Goal: Complete application form

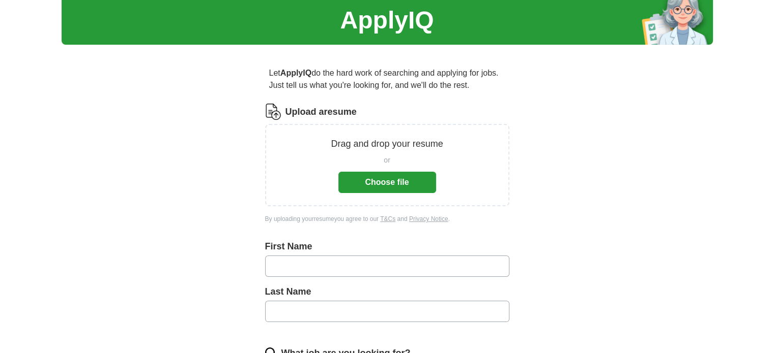
scroll to position [51, 0]
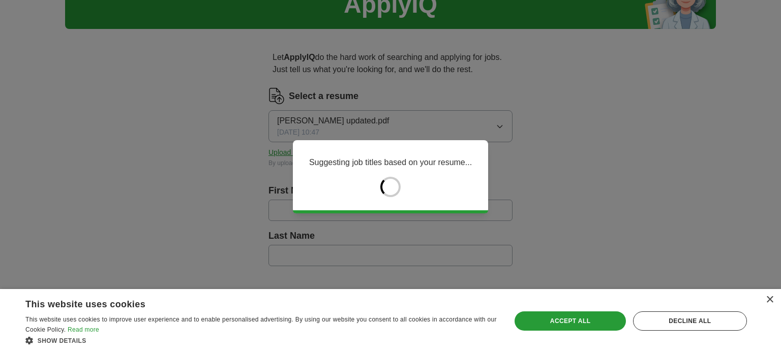
type input "****"
type input "**********"
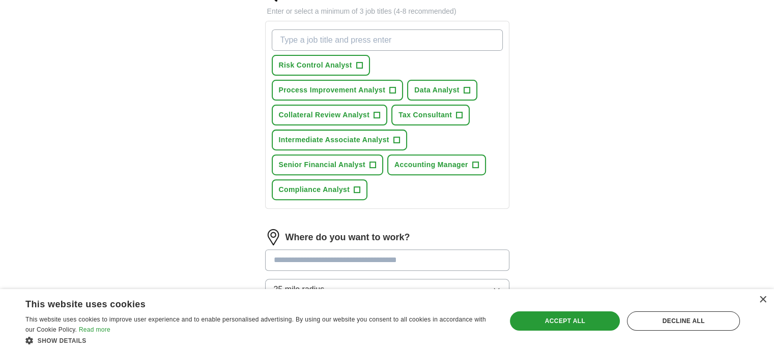
scroll to position [458, 0]
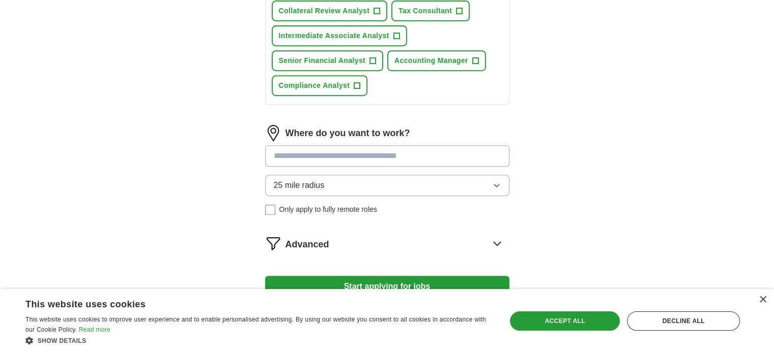
click at [321, 160] on input at bounding box center [387, 155] width 244 height 21
type input "******"
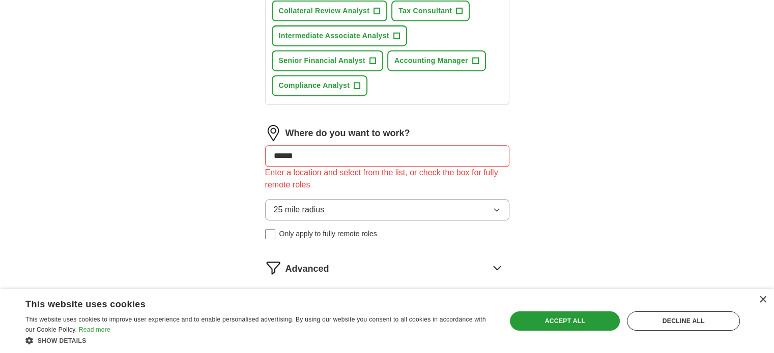
click at [269, 206] on div "25 mile radius Only apply to fully remote roles" at bounding box center [387, 219] width 244 height 40
drag, startPoint x: 298, startPoint y: 154, endPoint x: 196, endPoint y: 146, distance: 102.0
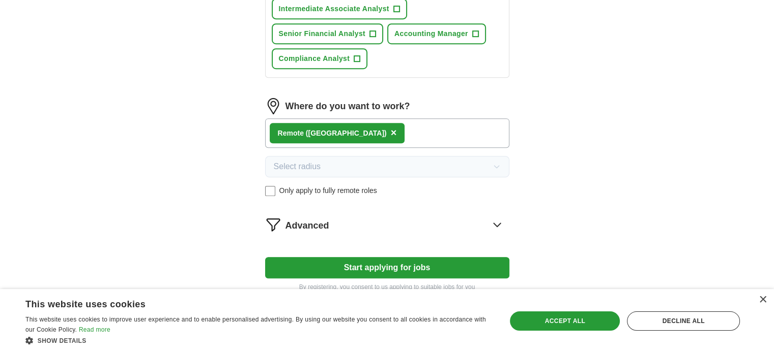
scroll to position [536, 0]
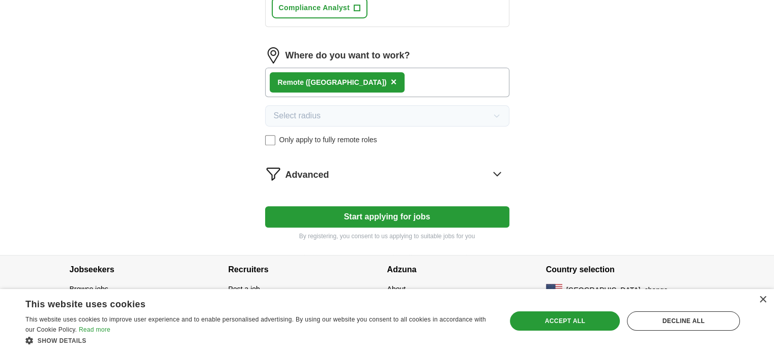
click at [369, 176] on div "Advanced" at bounding box center [397, 174] width 224 height 16
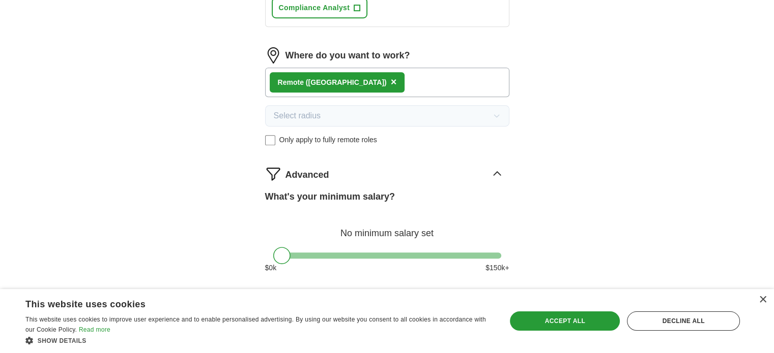
click at [363, 193] on label "What's your minimum salary?" at bounding box center [330, 197] width 130 height 14
drag, startPoint x: 280, startPoint y: 251, endPoint x: 360, endPoint y: 257, distance: 79.6
click at [360, 257] on div at bounding box center [361, 255] width 17 height 17
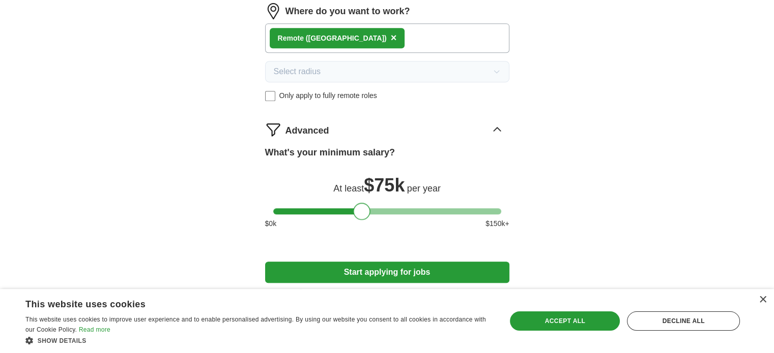
scroll to position [635, 0]
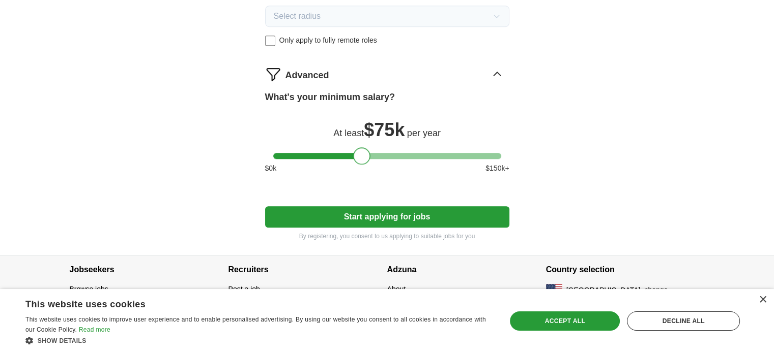
click at [385, 211] on button "Start applying for jobs" at bounding box center [387, 216] width 244 height 21
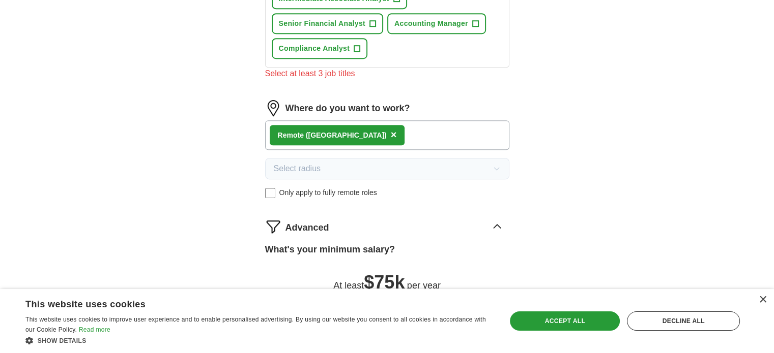
scroll to position [342, 0]
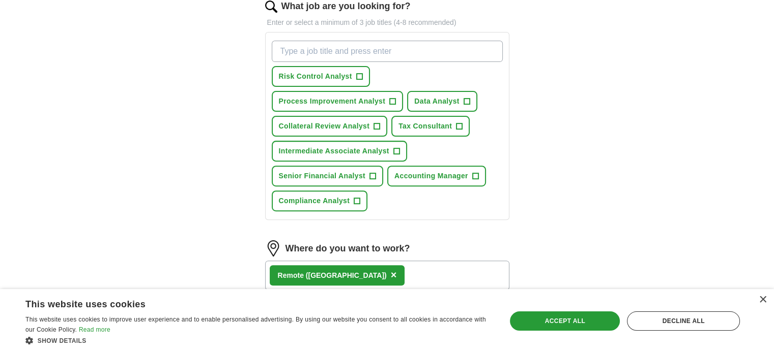
click at [350, 54] on input "What job are you looking for?" at bounding box center [387, 51] width 231 height 21
type input "accounting"
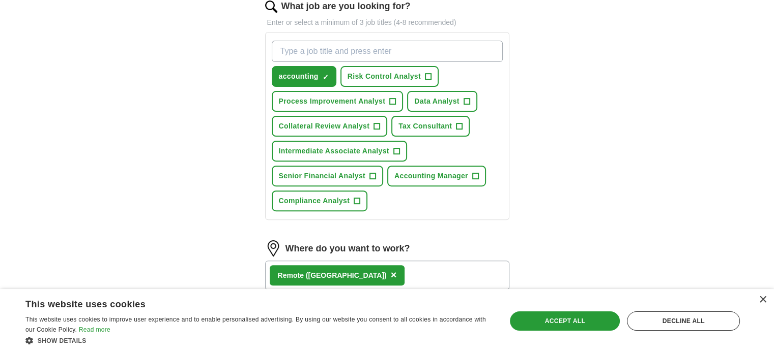
click at [333, 54] on input "What job are you looking for?" at bounding box center [387, 51] width 231 height 21
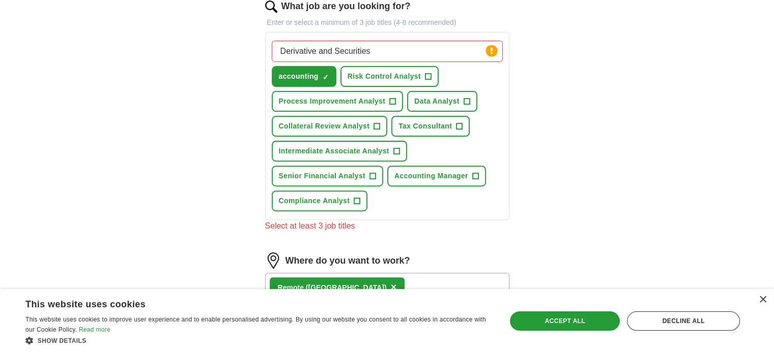
click at [698, 182] on div "**********" at bounding box center [387, 147] width 651 height 917
click at [284, 53] on input "Derivative and Securities" at bounding box center [387, 51] width 231 height 21
click at [284, 54] on input "Derivative and Securities" at bounding box center [387, 51] width 231 height 21
paste input "s"
type input "Derivatives and Securities"
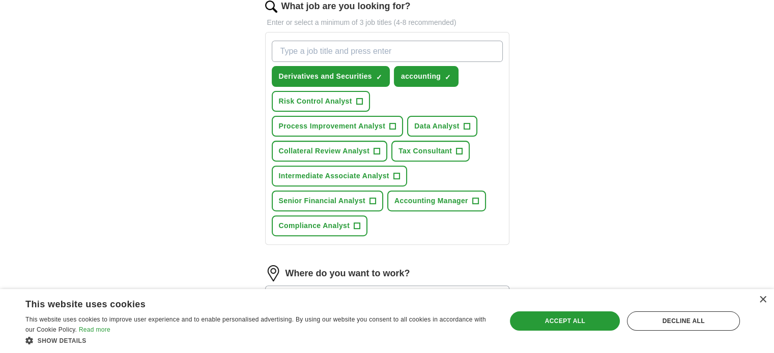
click at [384, 54] on input "What job are you looking for?" at bounding box center [387, 51] width 231 height 21
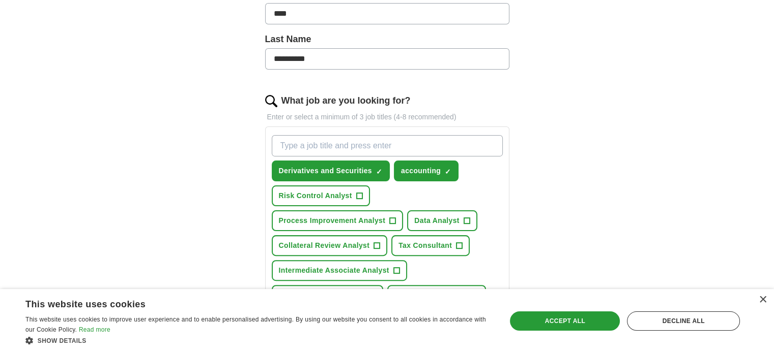
scroll to position [349, 0]
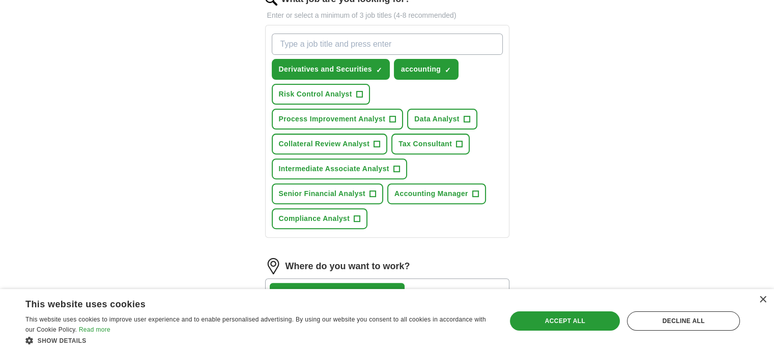
click at [292, 43] on input "What job are you looking for?" at bounding box center [387, 44] width 231 height 21
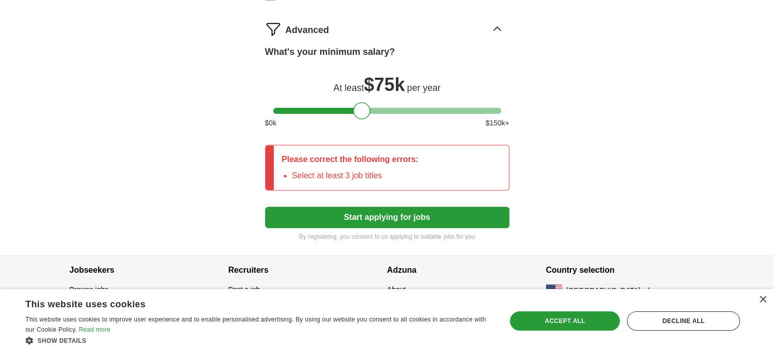
scroll to position [718, 0]
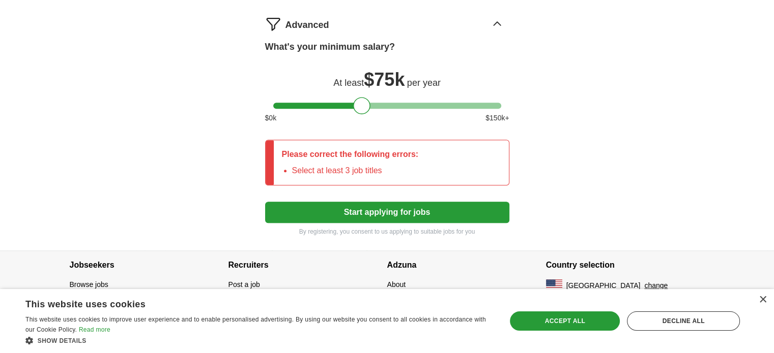
click at [443, 212] on button "Start applying for jobs" at bounding box center [387, 212] width 244 height 21
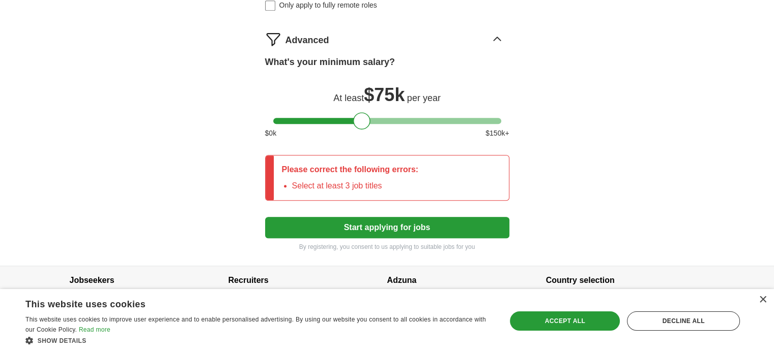
scroll to position [412, 0]
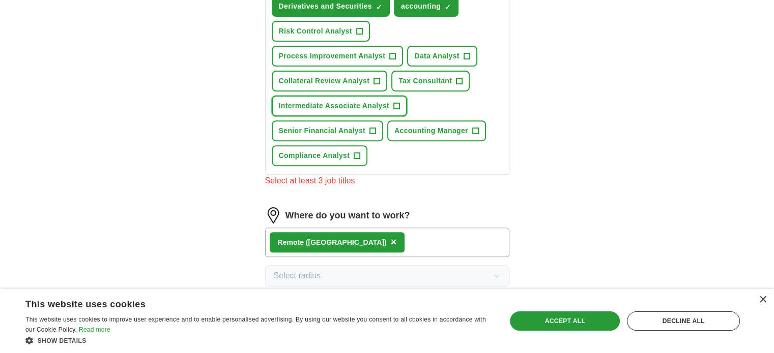
click at [398, 103] on span "+" at bounding box center [396, 106] width 6 height 8
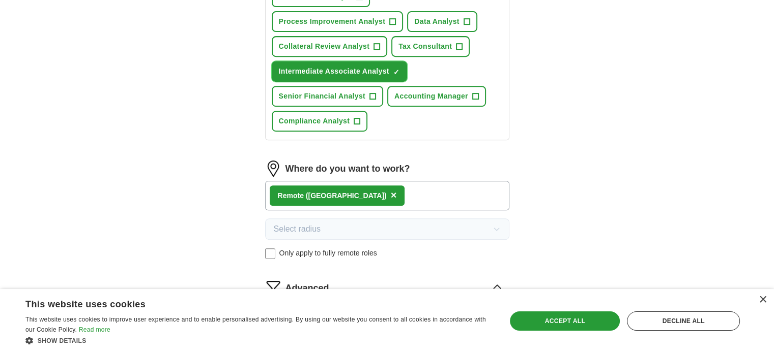
scroll to position [660, 0]
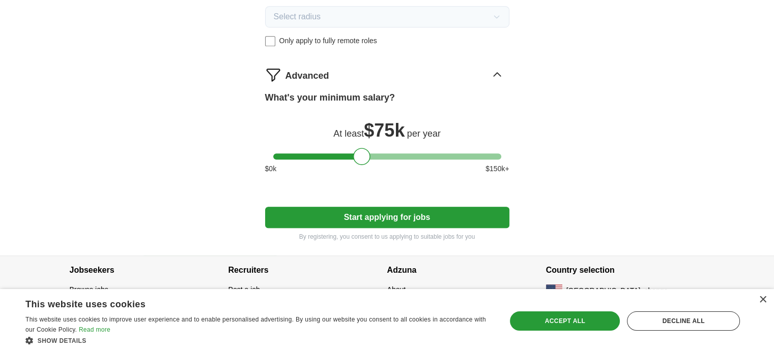
click at [397, 212] on button "Start applying for jobs" at bounding box center [387, 217] width 244 height 21
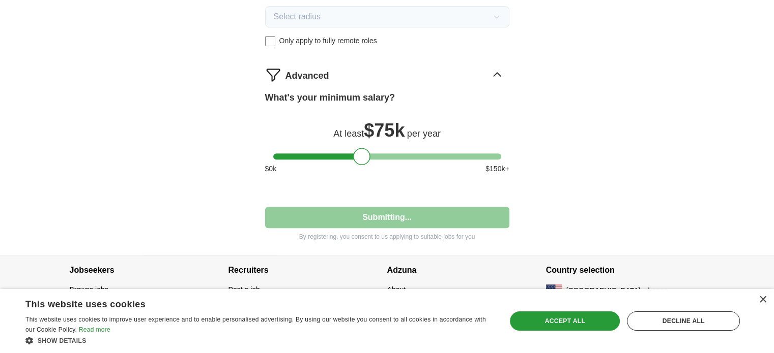
select select "**"
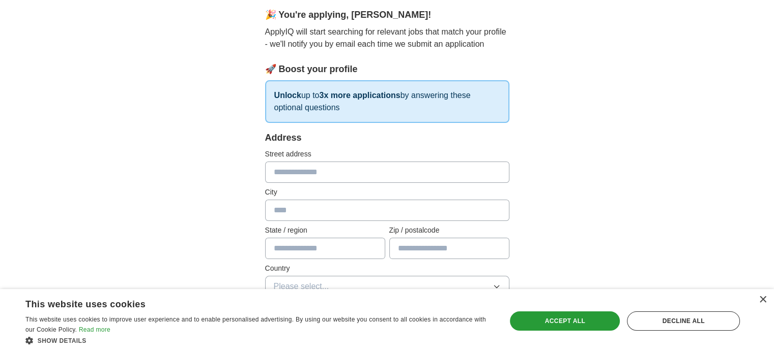
scroll to position [153, 0]
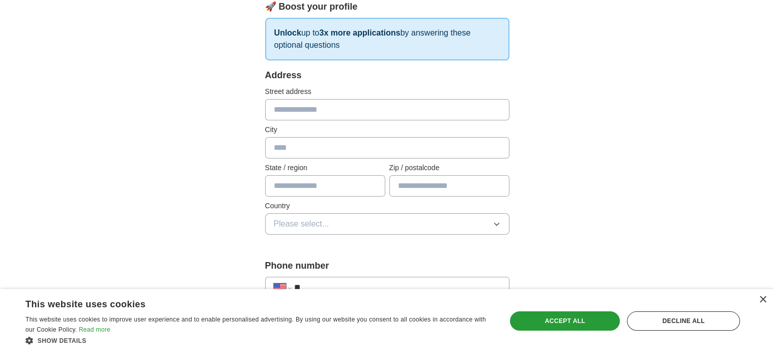
click at [323, 109] on input "text" at bounding box center [387, 109] width 244 height 21
type input "**********"
type input "**"
type input "*****"
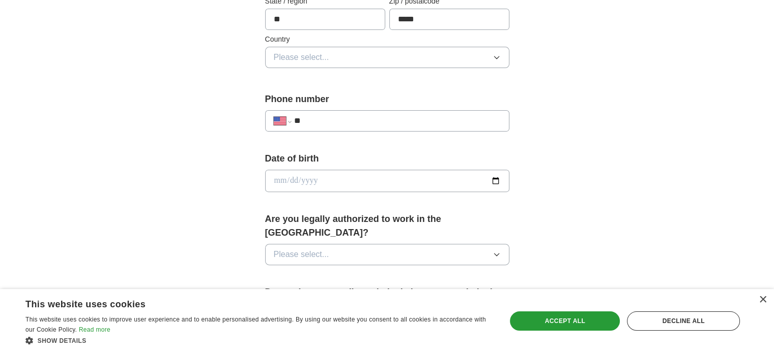
scroll to position [254, 0]
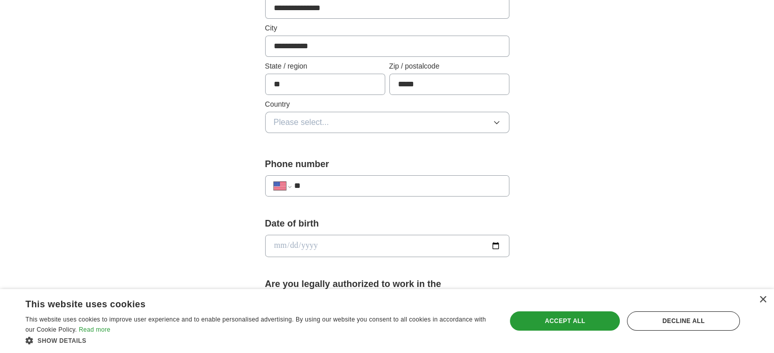
click at [335, 117] on button "Please select..." at bounding box center [387, 122] width 244 height 21
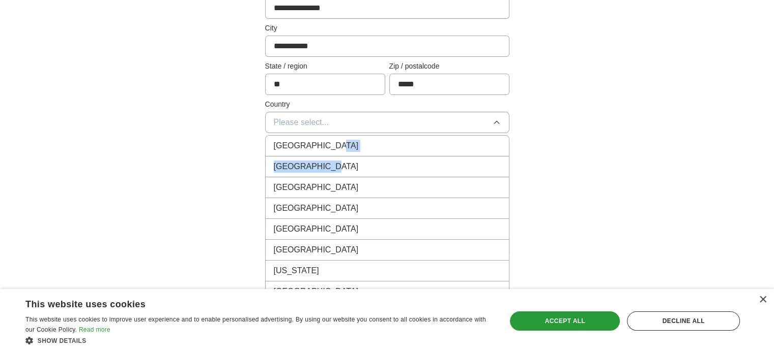
drag, startPoint x: 335, startPoint y: 143, endPoint x: 342, endPoint y: 164, distance: 22.5
click at [342, 164] on ul "[GEOGRAPHIC_DATA] [GEOGRAPHIC_DATA] [GEOGRAPHIC_DATA] [GEOGRAPHIC_DATA] [GEOGRA…" at bounding box center [387, 236] width 244 height 203
click at [342, 164] on div "[GEOGRAPHIC_DATA]" at bounding box center [387, 167] width 227 height 12
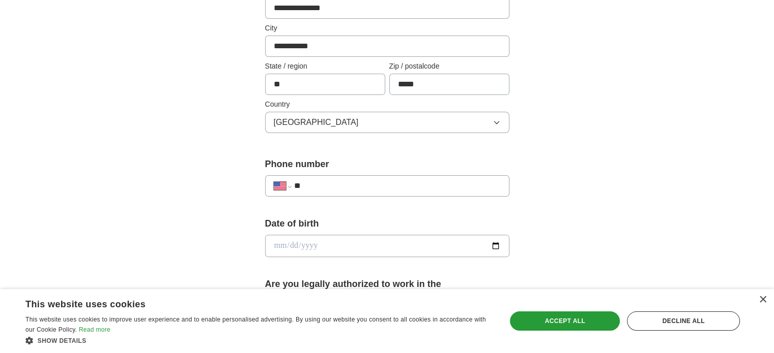
drag, startPoint x: 352, startPoint y: 185, endPoint x: 358, endPoint y: 182, distance: 6.4
click at [352, 185] on input "**" at bounding box center [396, 186] width 206 height 12
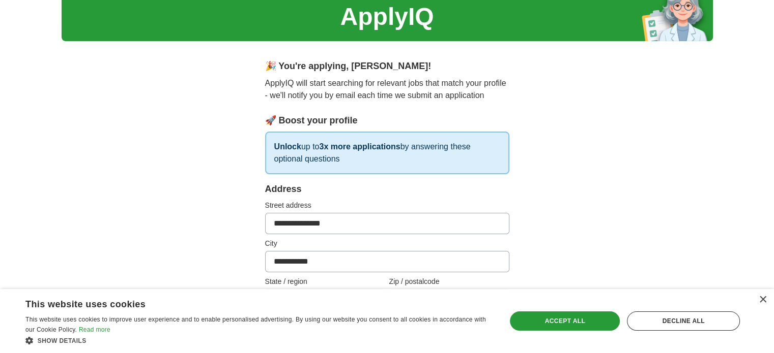
scroll to position [0, 0]
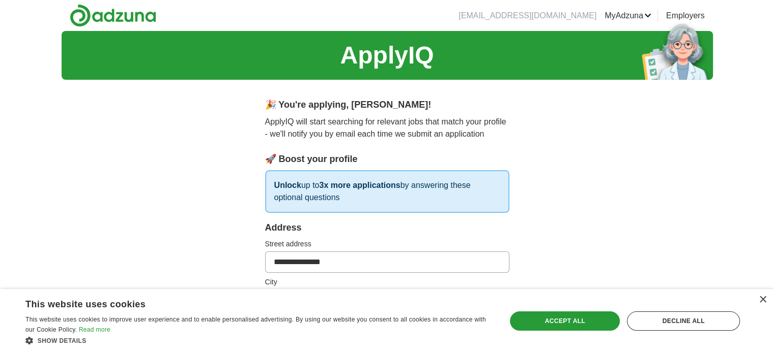
type input "**********"
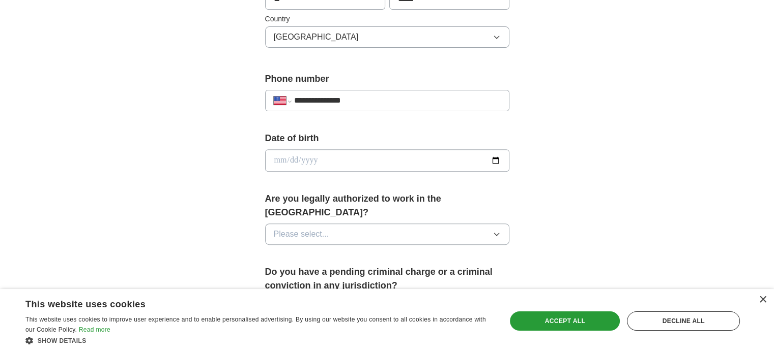
scroll to position [407, 0]
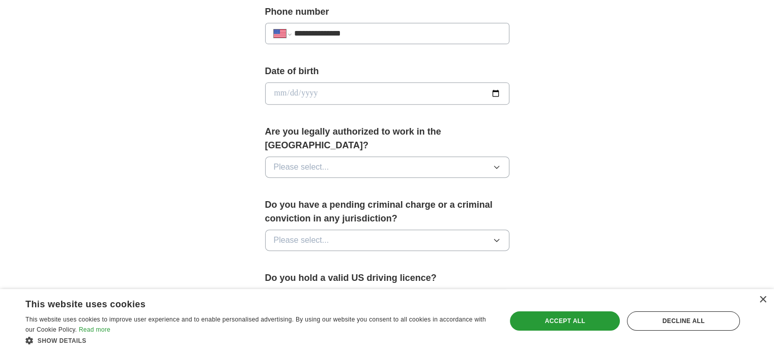
click at [335, 93] on input "date" at bounding box center [387, 93] width 244 height 22
type input "**********"
click at [400, 159] on button "Please select..." at bounding box center [387, 167] width 244 height 21
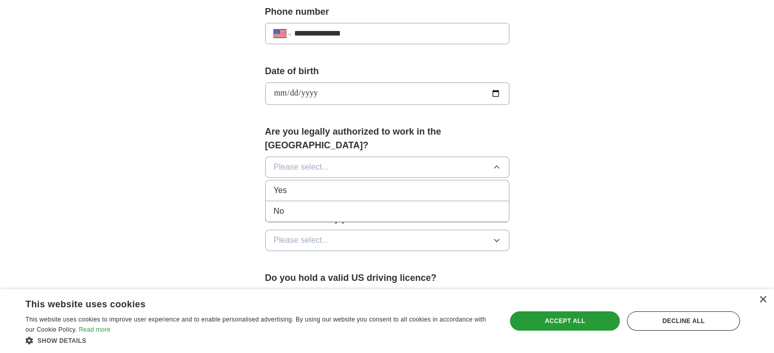
click at [299, 185] on div "Yes" at bounding box center [387, 191] width 227 height 12
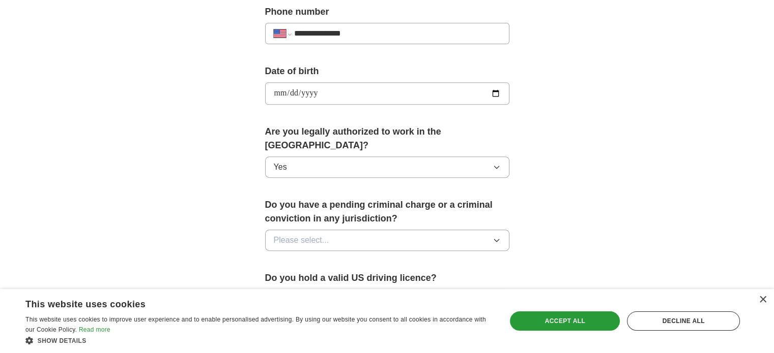
click at [363, 230] on button "Please select..." at bounding box center [387, 240] width 244 height 21
click at [313, 279] on div "No" at bounding box center [387, 285] width 227 height 12
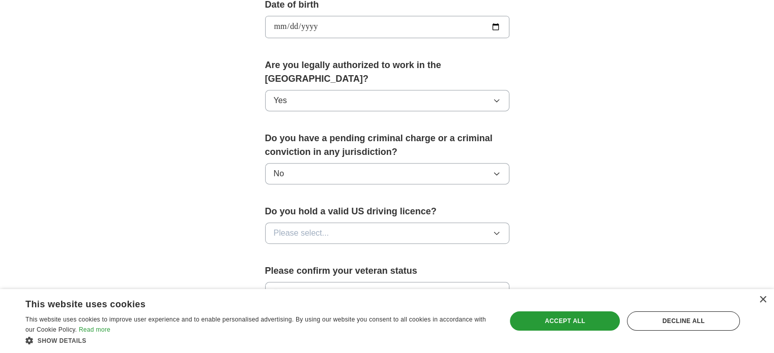
scroll to position [559, 0]
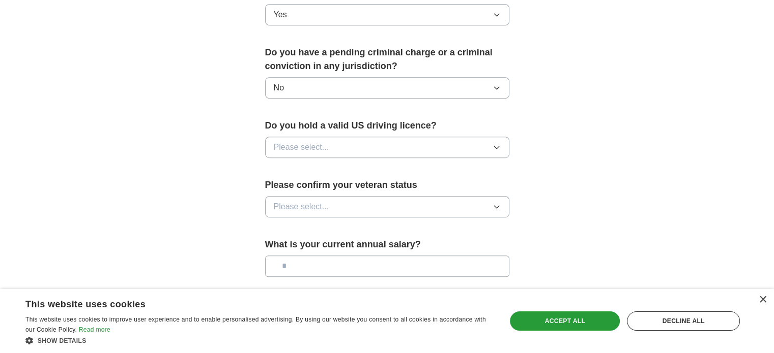
click at [332, 137] on button "Please select..." at bounding box center [387, 147] width 244 height 21
click at [307, 165] on div "Yes" at bounding box center [387, 171] width 227 height 12
click at [342, 196] on button "Please select..." at bounding box center [387, 206] width 244 height 21
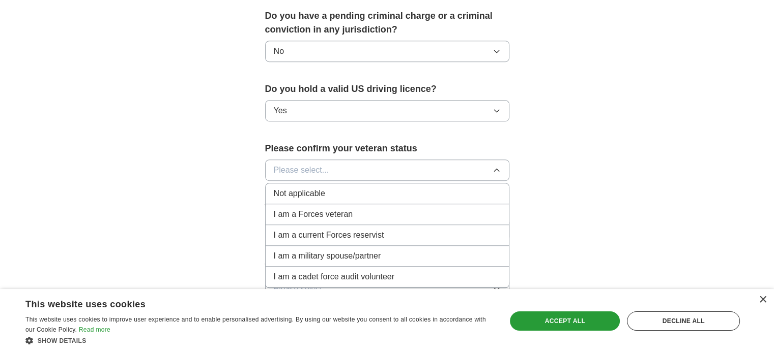
scroll to position [610, 0]
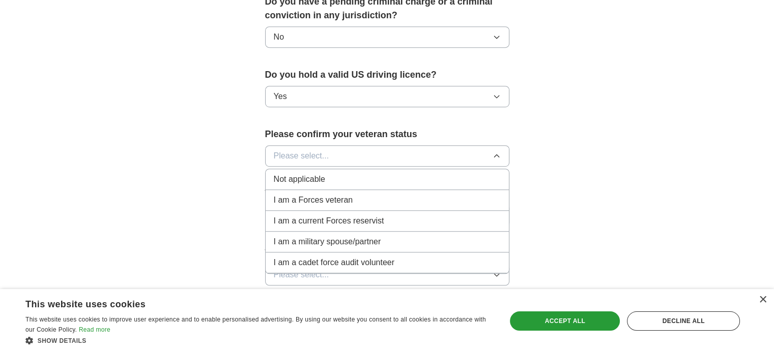
click at [347, 173] on div "Not applicable" at bounding box center [387, 179] width 227 height 12
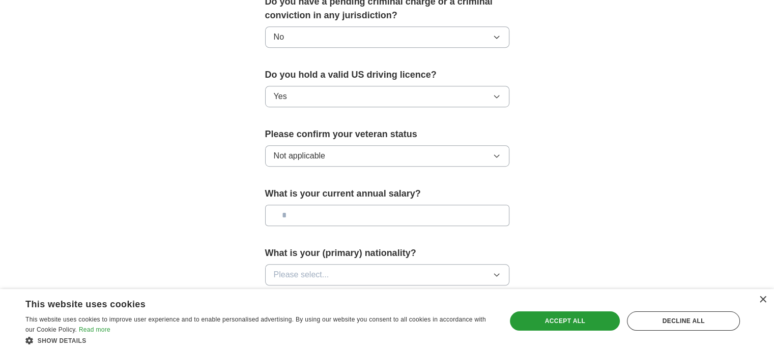
click at [371, 205] on input "text" at bounding box center [387, 215] width 244 height 21
type input "*******"
click at [333, 264] on button "Please select..." at bounding box center [387, 274] width 244 height 21
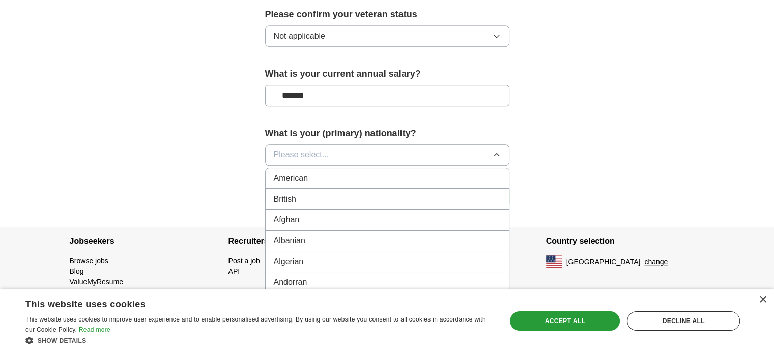
scroll to position [731, 0]
click at [352, 234] on div "Albanian" at bounding box center [387, 240] width 227 height 12
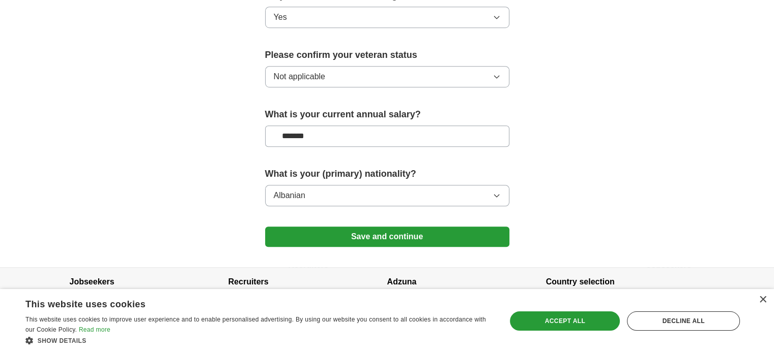
click at [393, 227] on button "Save and continue" at bounding box center [387, 237] width 244 height 20
